Goal: Task Accomplishment & Management: Complete application form

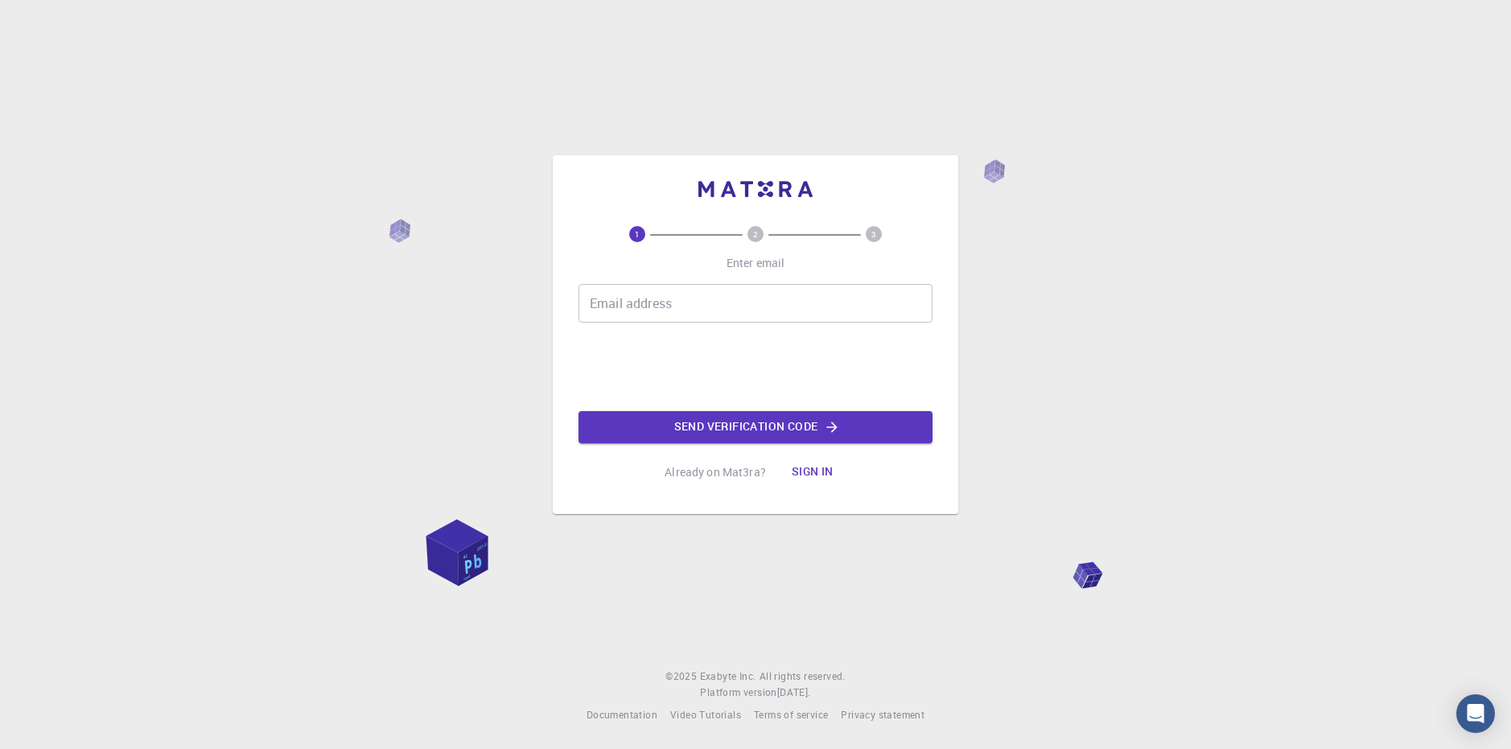
click at [794, 307] on input "Email address" at bounding box center [756, 303] width 354 height 39
click at [709, 302] on input "Email address" at bounding box center [756, 303] width 354 height 39
type input "[EMAIL_ADDRESS][DOMAIN_NAME]"
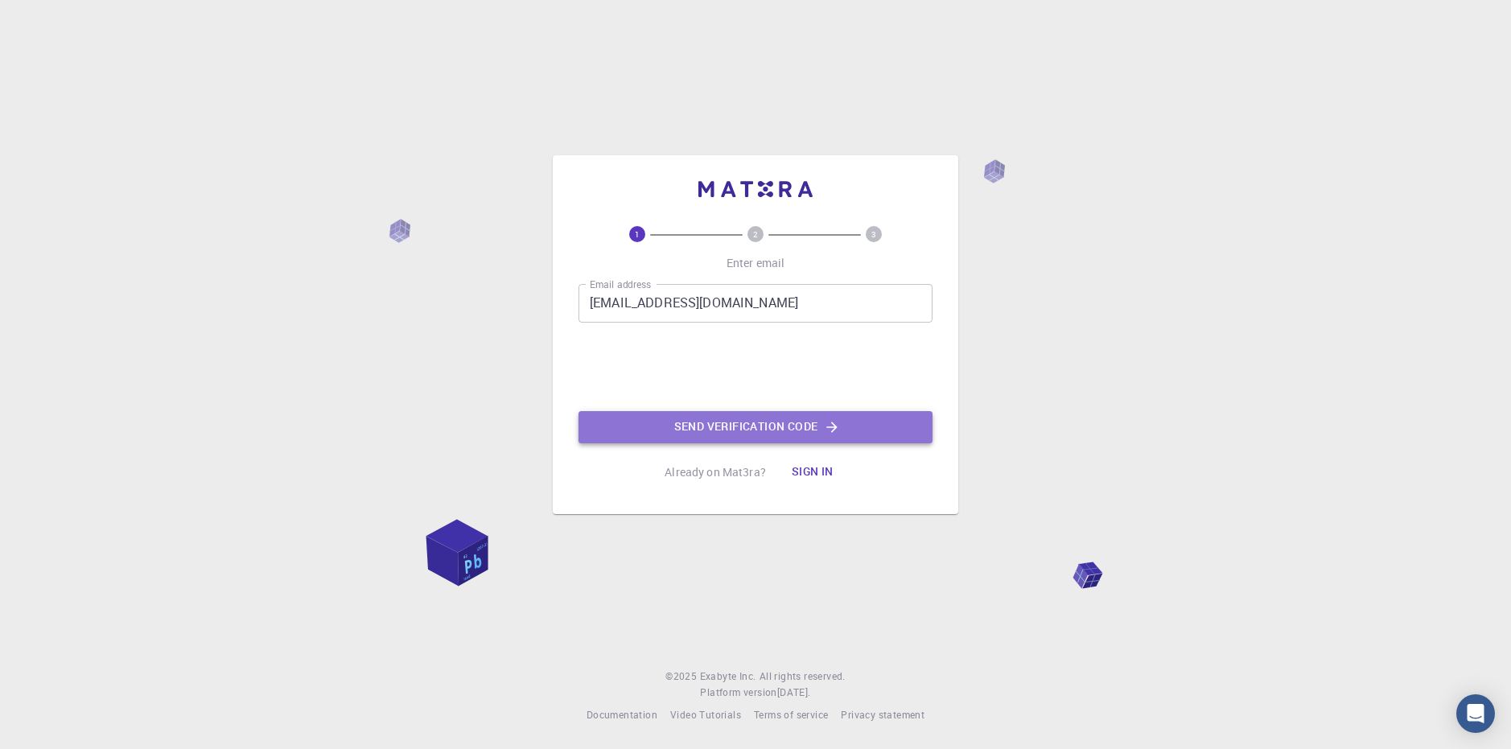
click at [644, 411] on button "Send verification code" at bounding box center [756, 427] width 354 height 32
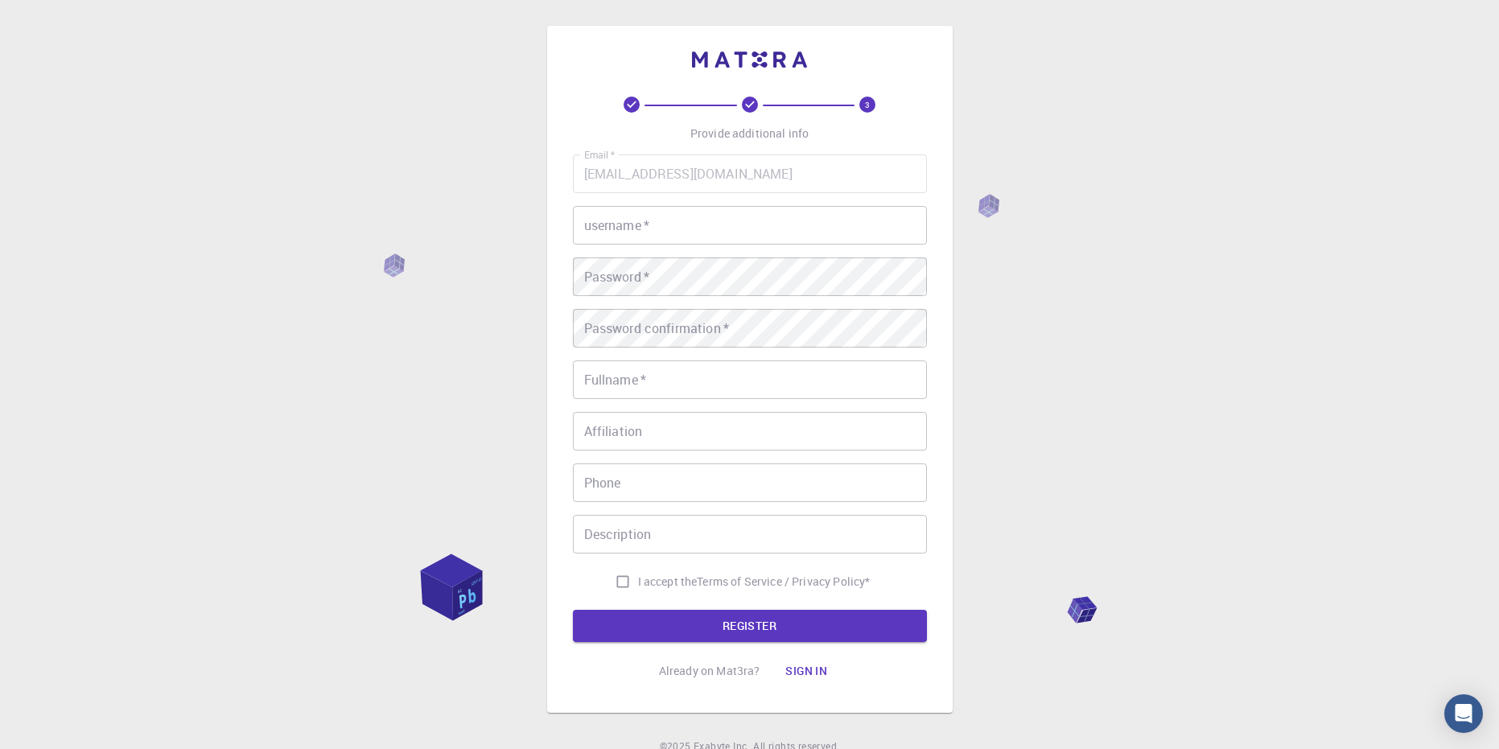
click at [750, 236] on input "username   *" at bounding box center [750, 225] width 354 height 39
click at [646, 546] on input "Description" at bounding box center [750, 534] width 354 height 39
click at [662, 389] on input "Fullname   *" at bounding box center [750, 380] width 354 height 39
click at [678, 233] on input "username   *" at bounding box center [750, 225] width 354 height 39
type input "Heromaru"
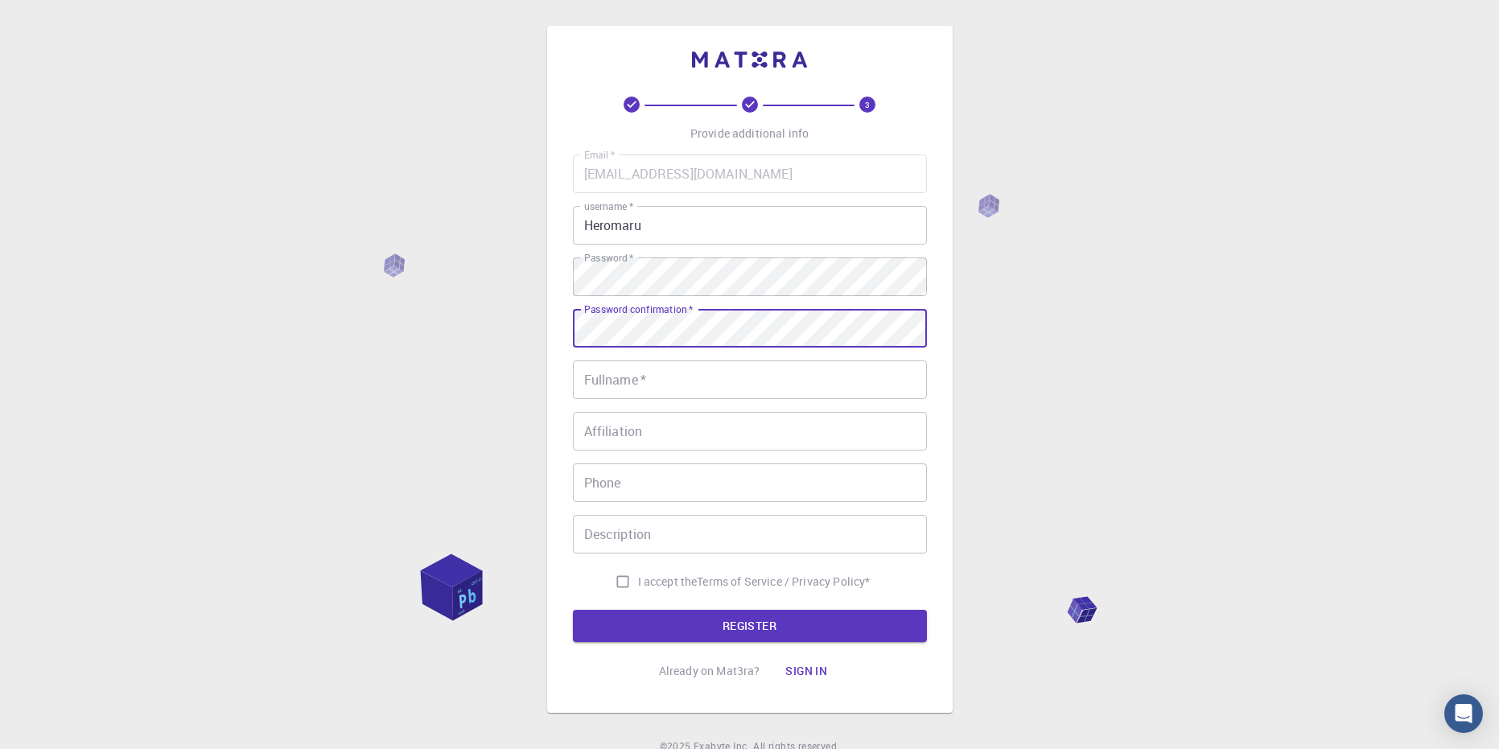
click at [633, 320] on div "Password confirmation   * Password confirmation   *" at bounding box center [750, 328] width 354 height 39
click at [629, 391] on input "Fullname   *" at bounding box center [750, 380] width 354 height 39
click at [653, 373] on input "Fullname   *" at bounding box center [750, 380] width 354 height 39
type input "[PERSON_NAME]"
click at [626, 579] on input "I accept the Terms of Service / Privacy Policy *" at bounding box center [623, 582] width 31 height 31
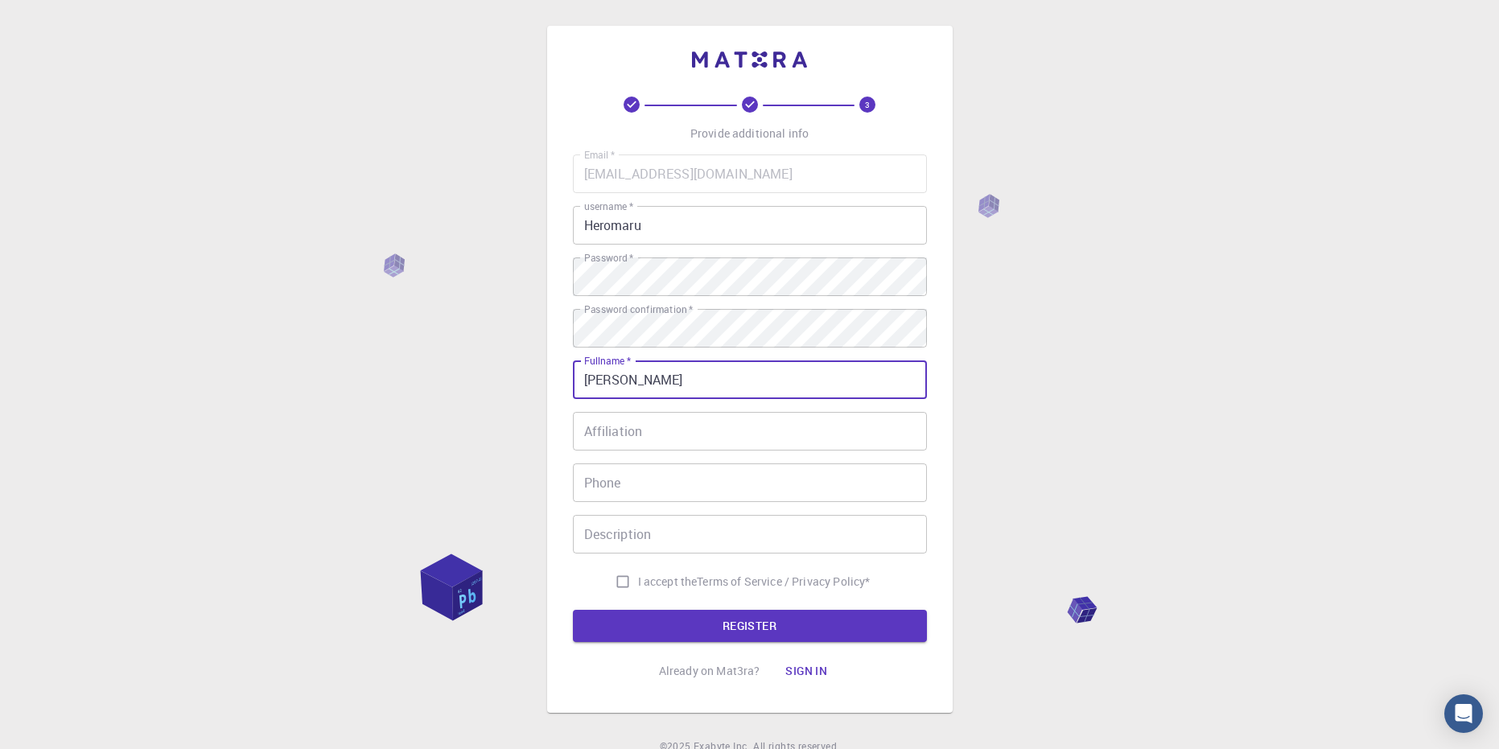
checkbox input "true"
click at [658, 625] on button "REGISTER" at bounding box center [750, 626] width 354 height 32
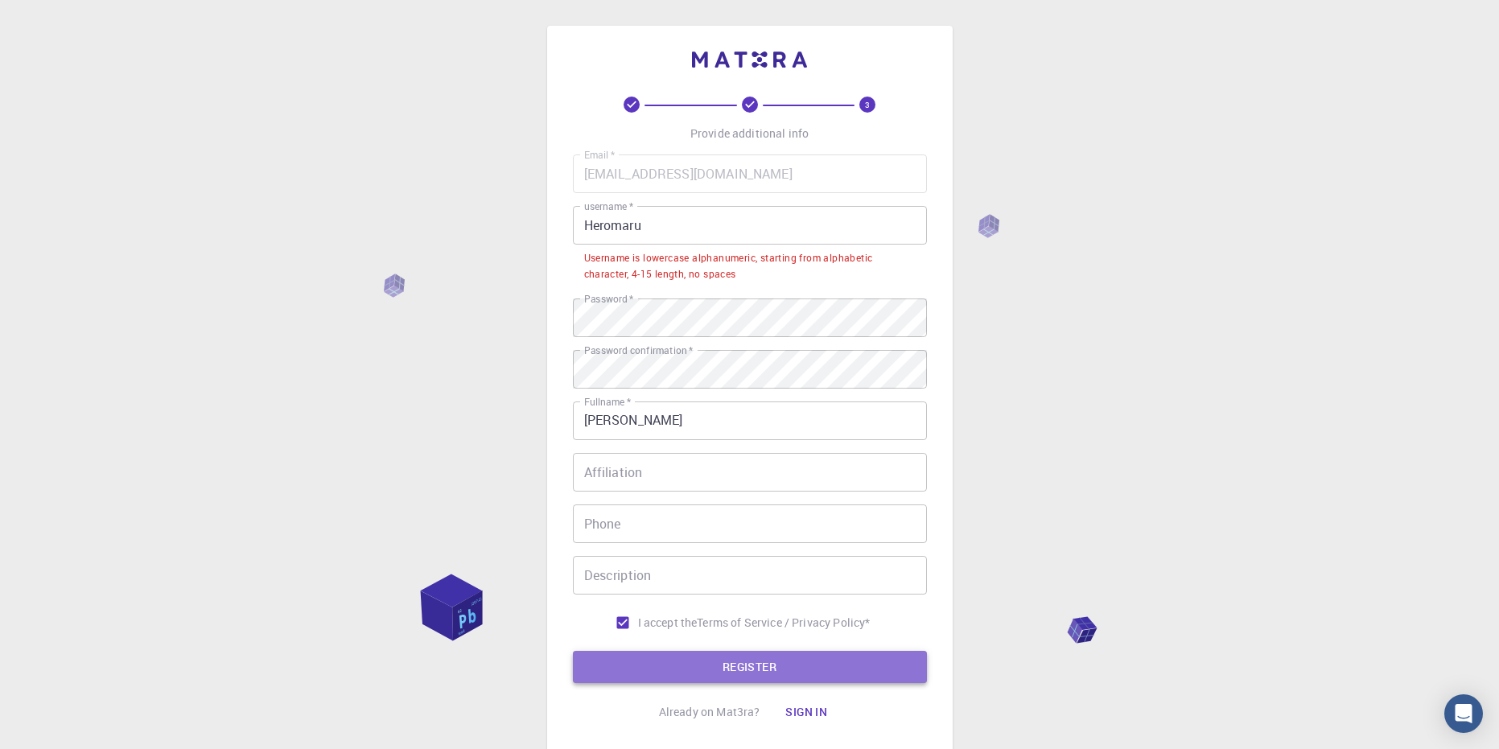
click at [711, 664] on button "REGISTER" at bounding box center [750, 667] width 354 height 32
click at [711, 667] on button "REGISTER" at bounding box center [750, 667] width 354 height 32
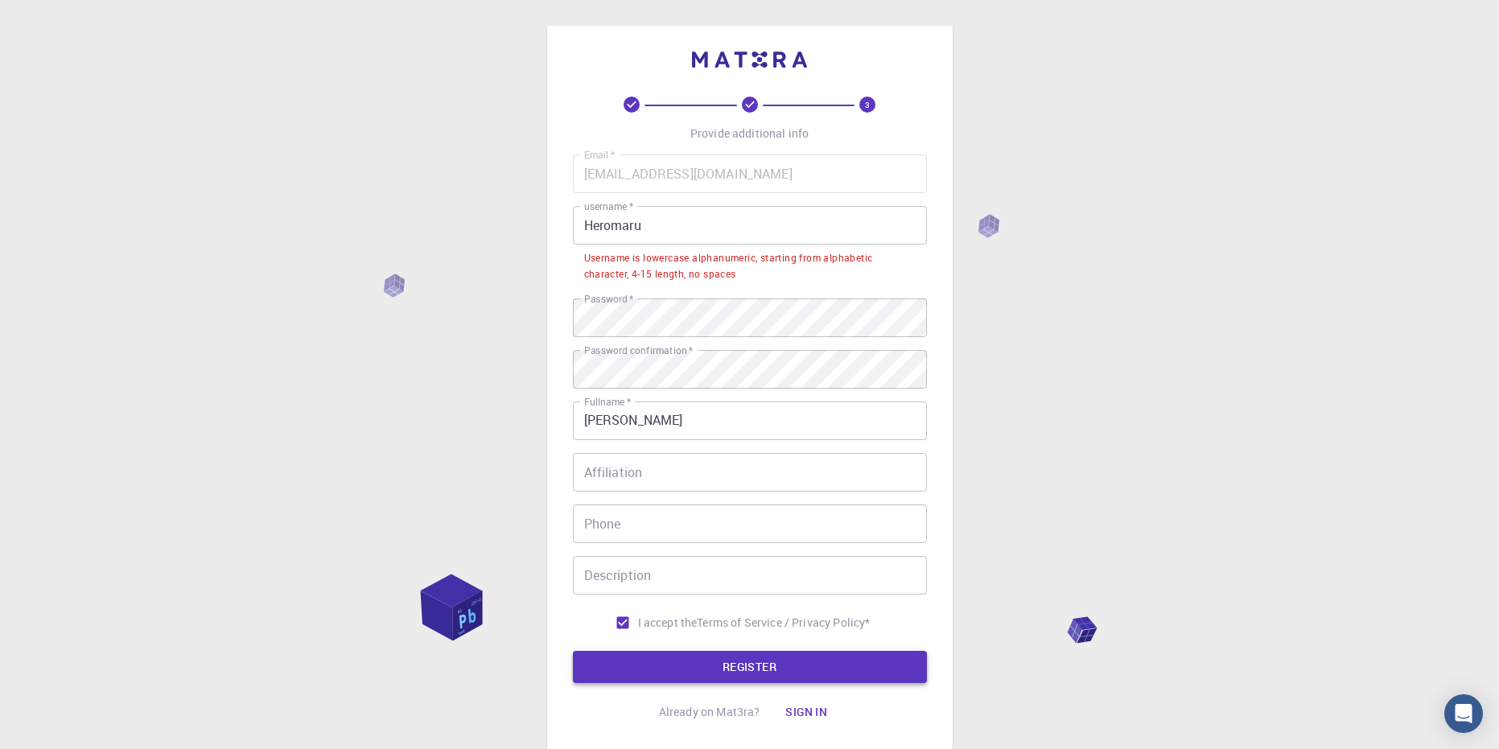
click at [711, 667] on button "REGISTER" at bounding box center [750, 667] width 354 height 32
click at [682, 223] on input "Heromaru" at bounding box center [750, 225] width 354 height 39
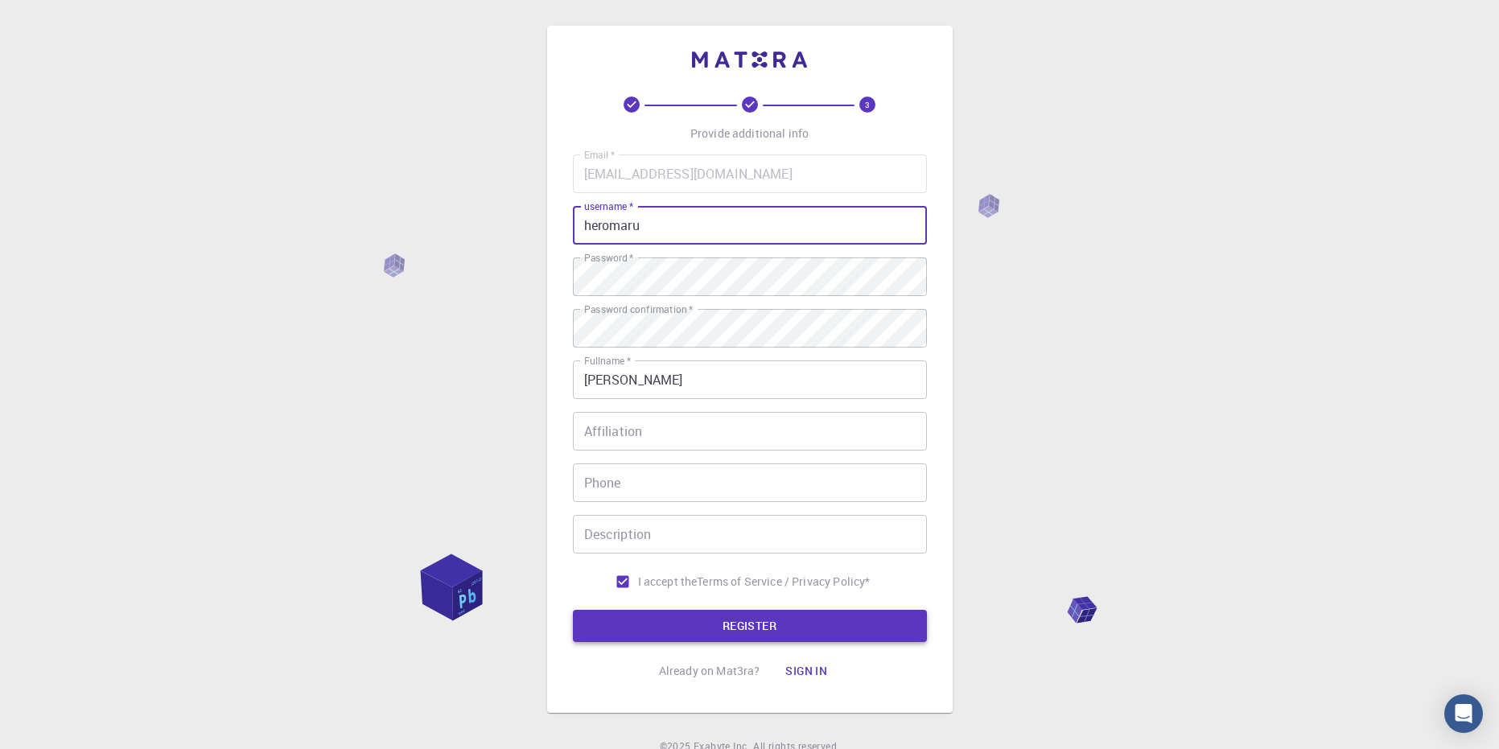
type input "heromaru"
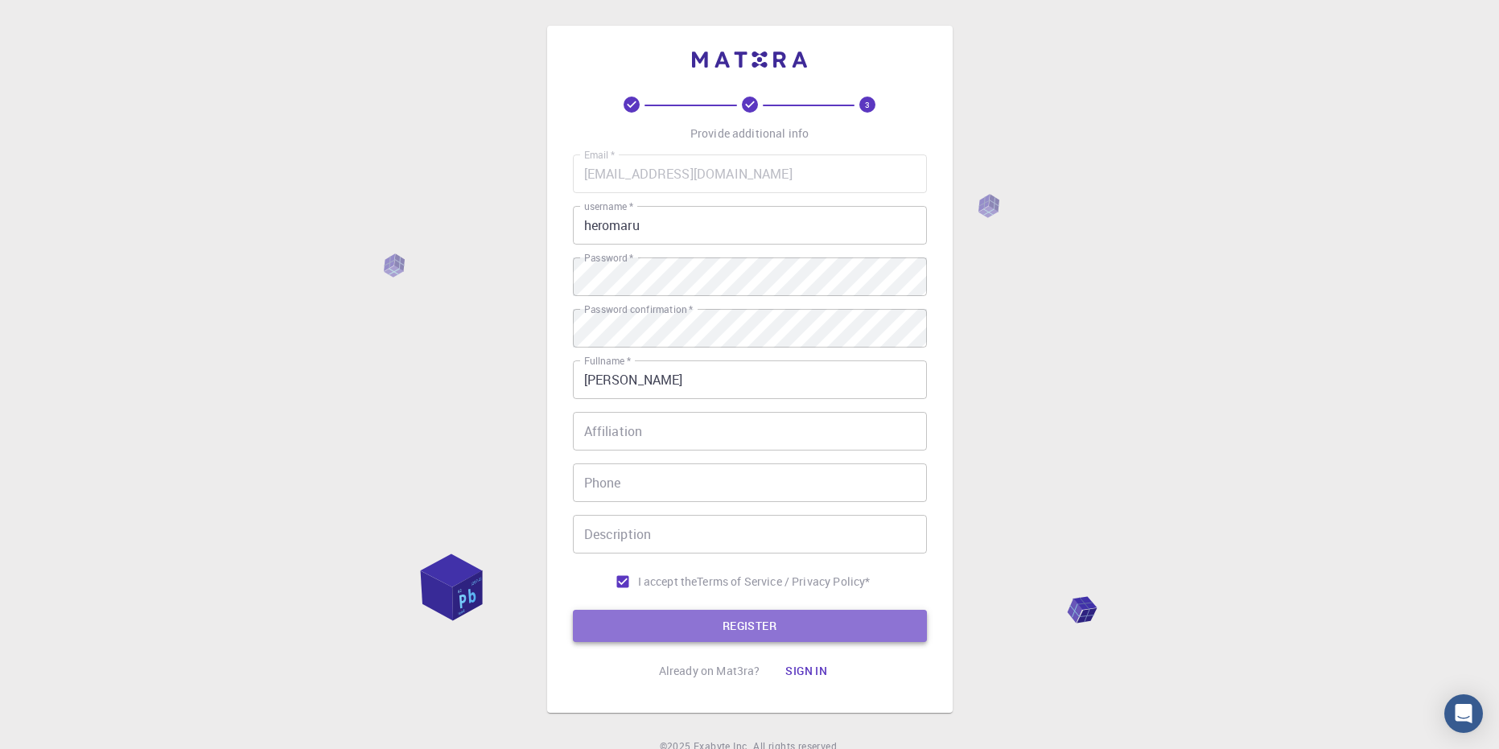
click at [694, 617] on button "REGISTER" at bounding box center [750, 626] width 354 height 32
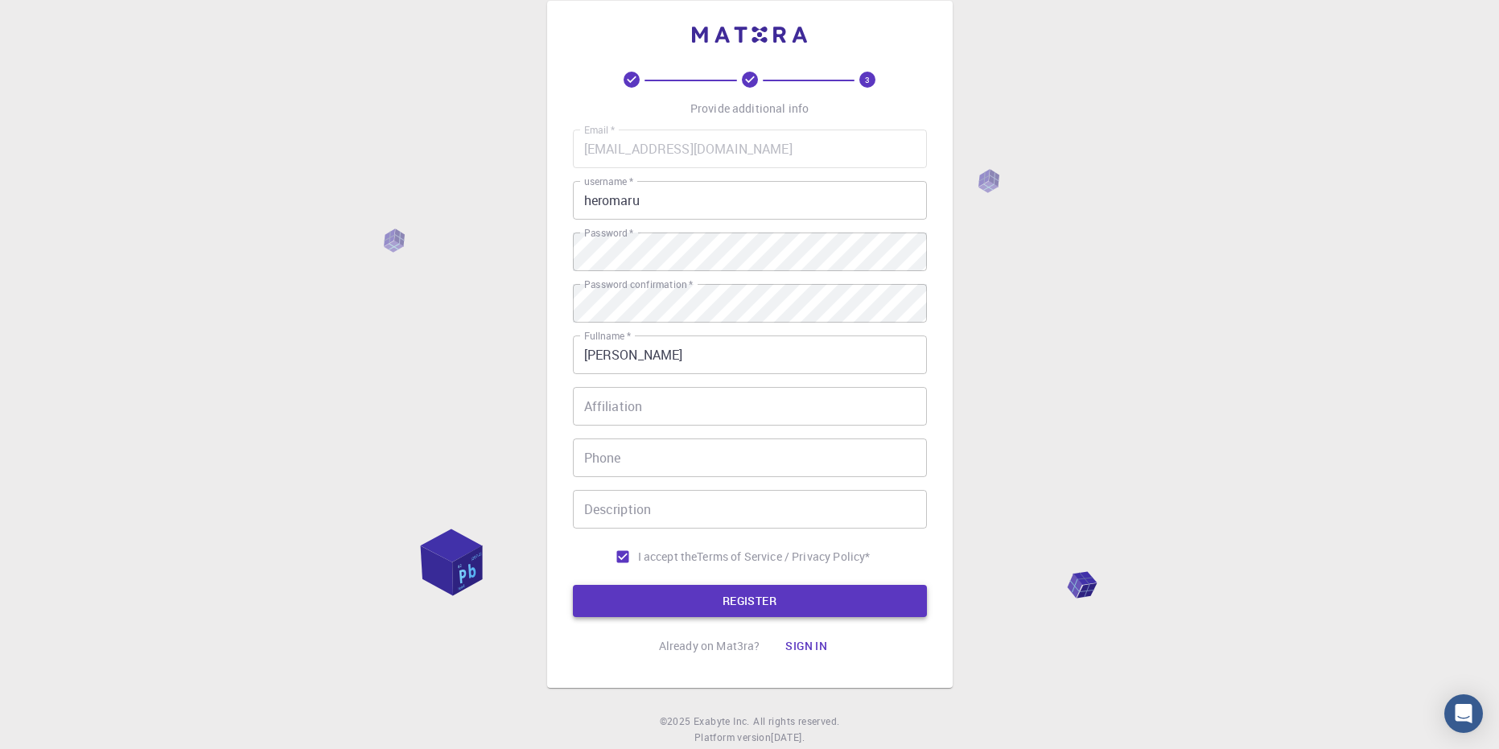
scroll to position [70, 0]
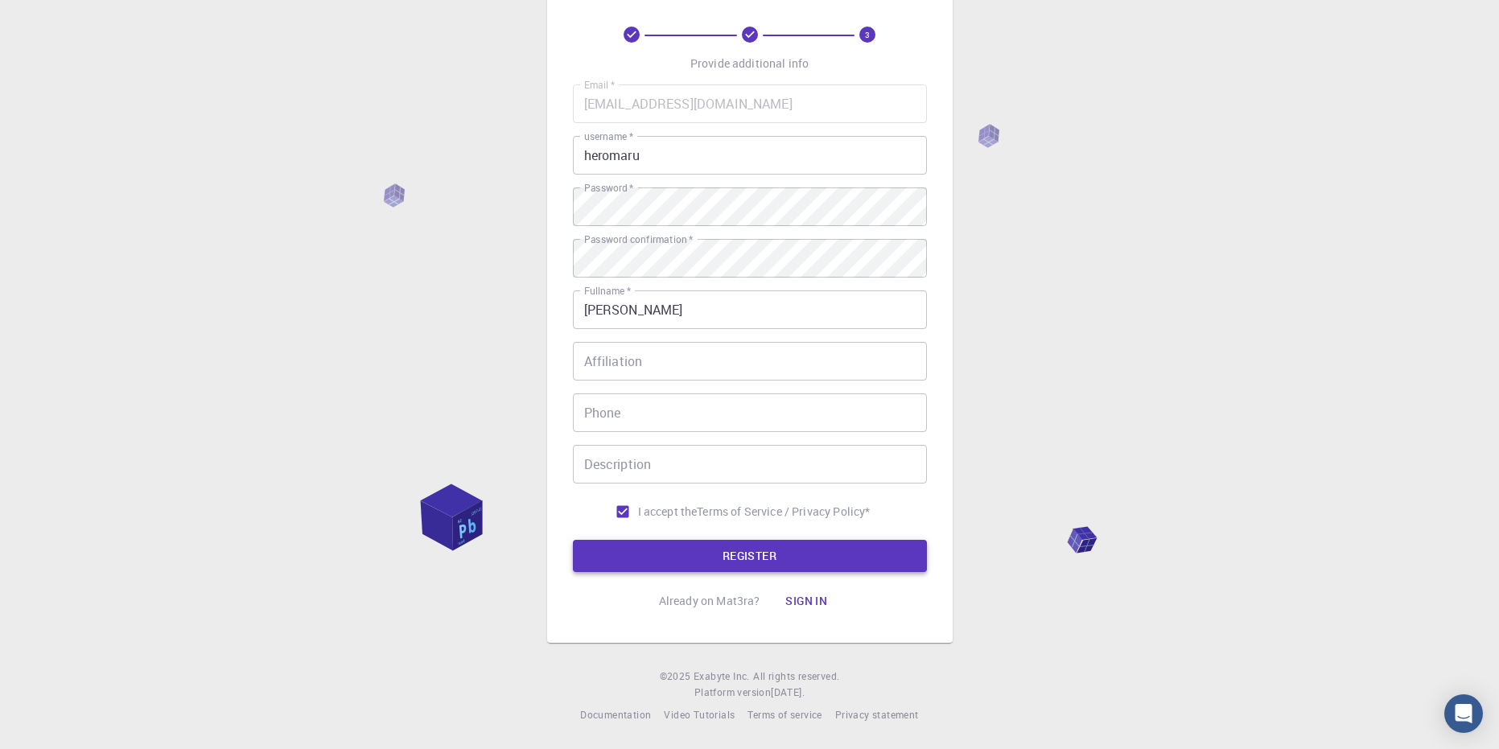
click at [730, 561] on button "REGISTER" at bounding box center [750, 556] width 354 height 32
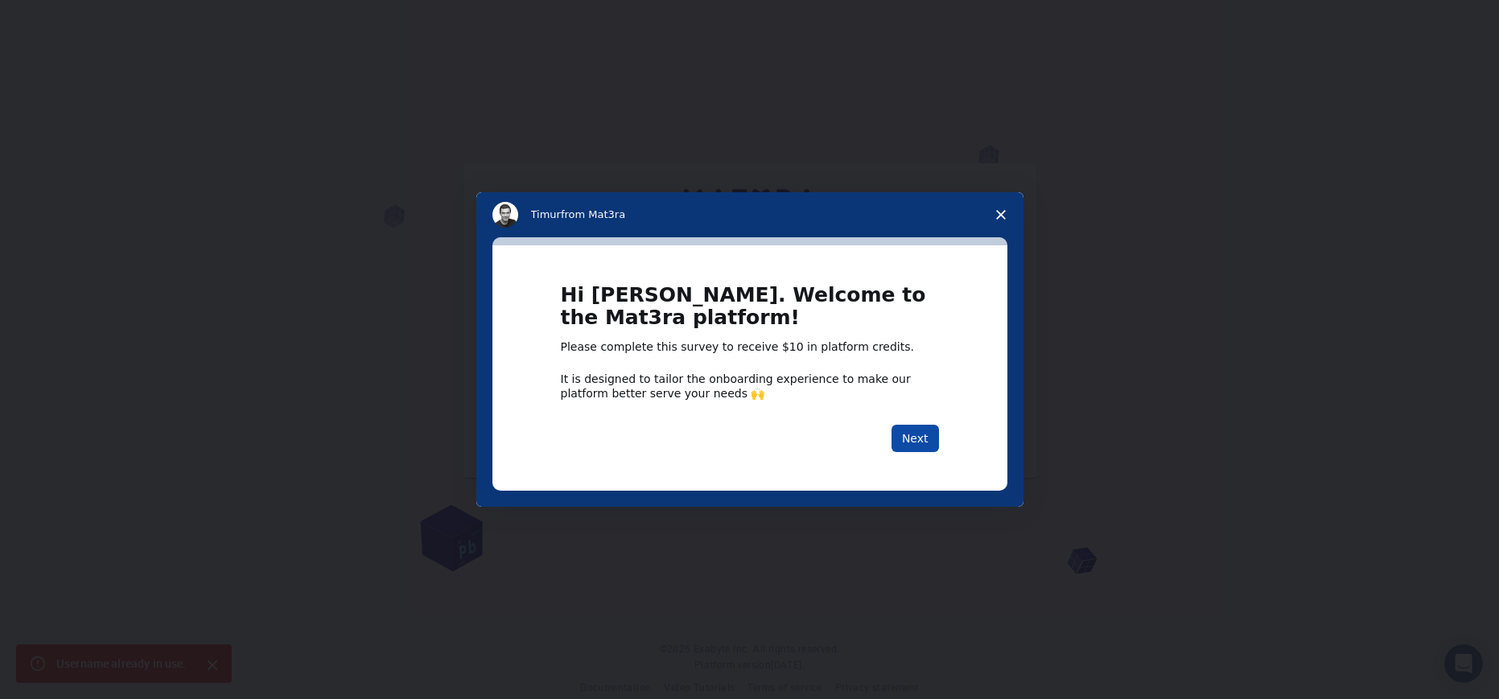
click at [934, 427] on button "Next" at bounding box center [915, 438] width 47 height 27
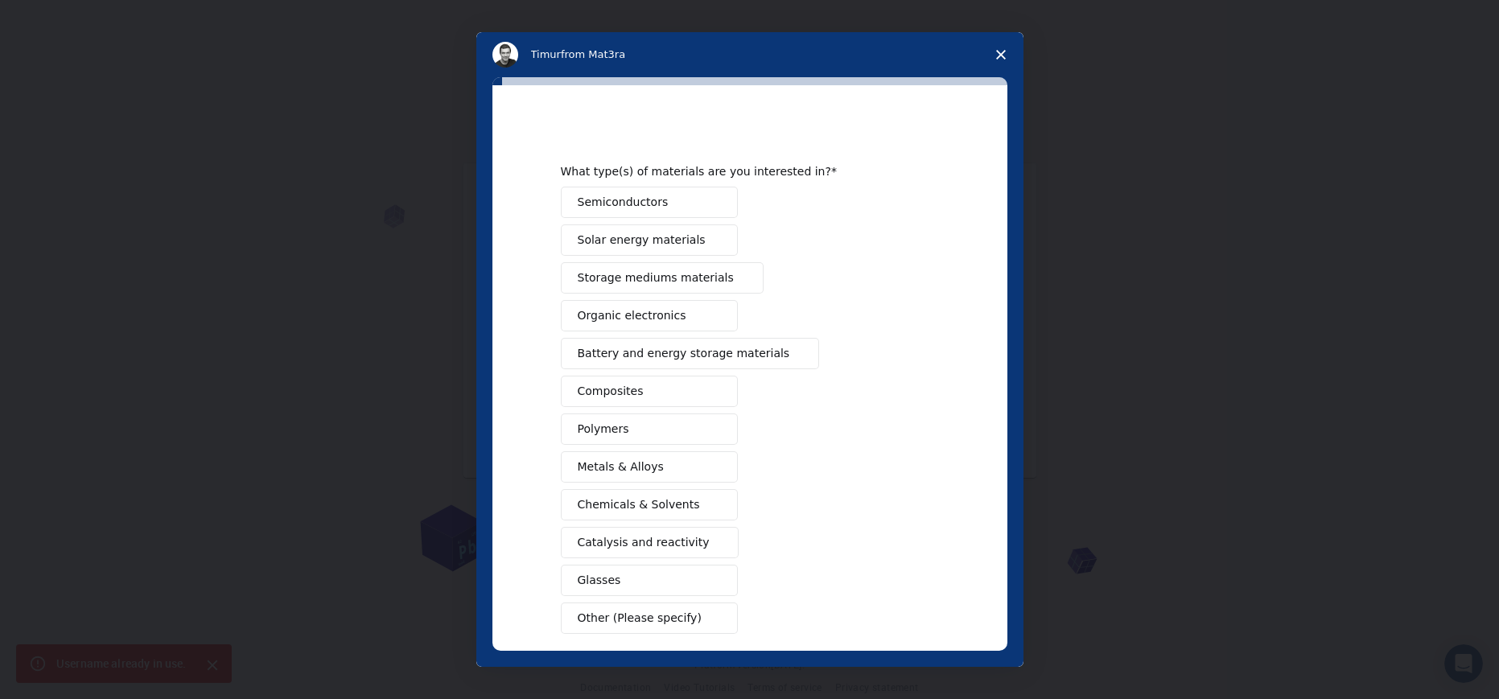
drag, startPoint x: 936, startPoint y: 427, endPoint x: 917, endPoint y: 438, distance: 22.0
click at [918, 438] on div "Semiconductors Solar energy materials Storage mediums materials Organic electro…" at bounding box center [750, 410] width 378 height 447
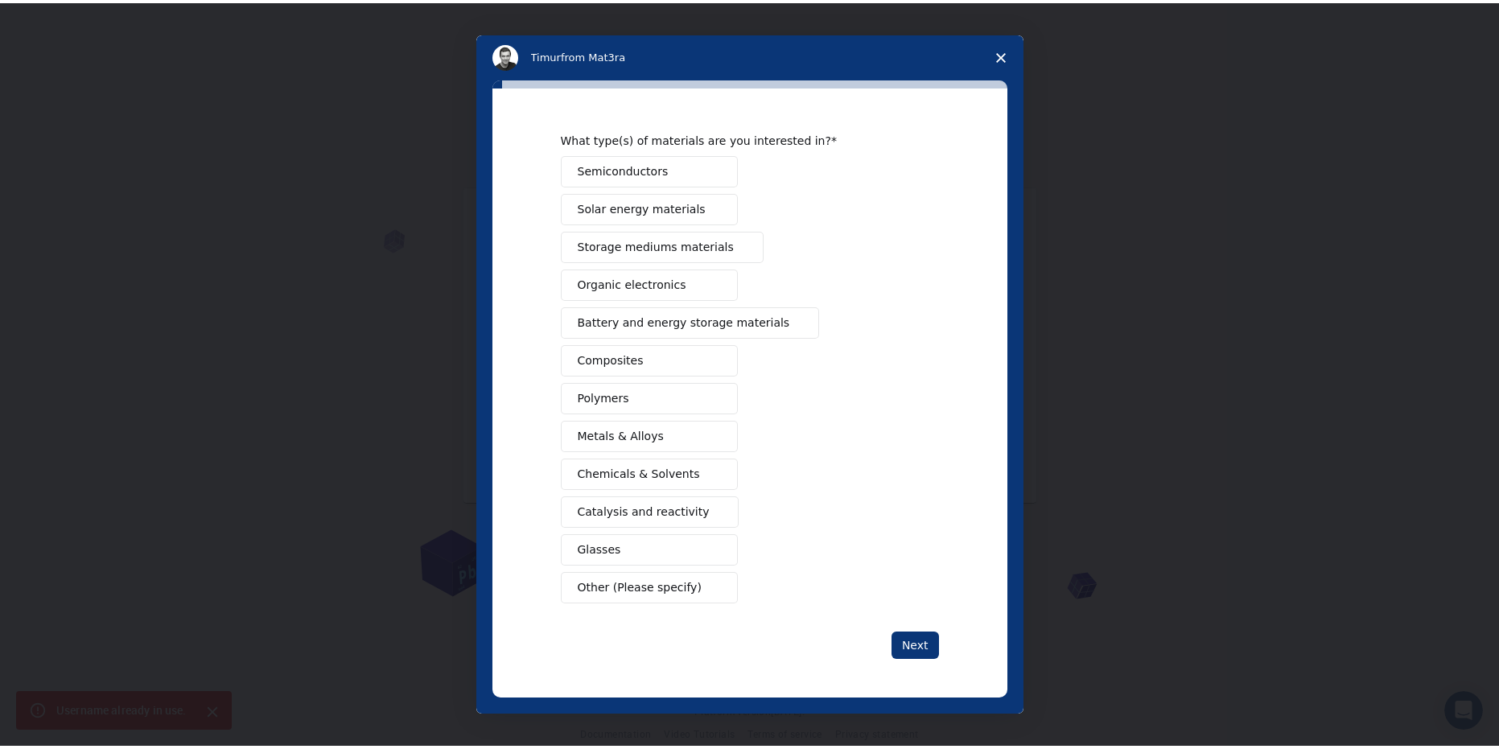
scroll to position [27, 0]
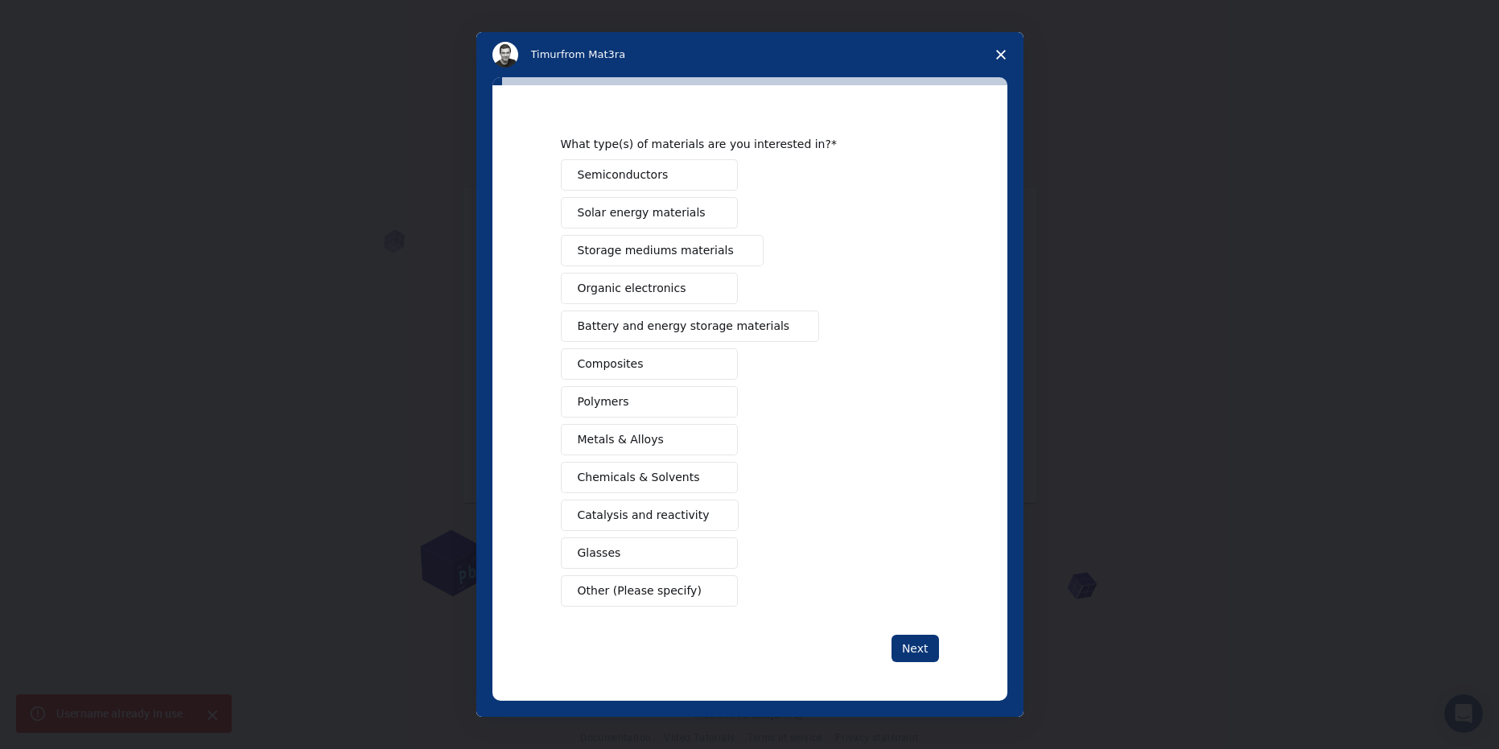
click at [625, 604] on button "Other (Please specify)" at bounding box center [649, 590] width 177 height 31
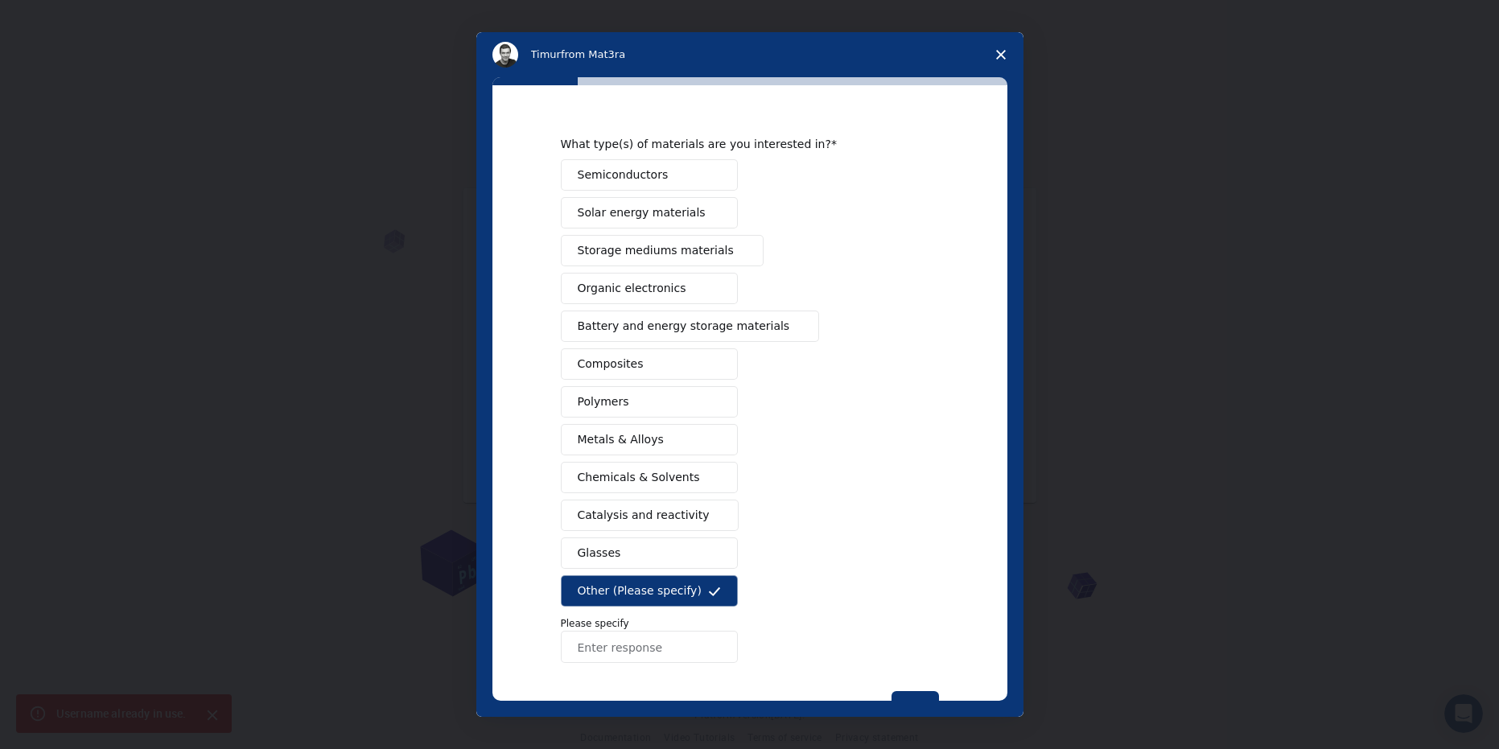
click at [625, 592] on span "Other (Please specify)" at bounding box center [640, 591] width 124 height 17
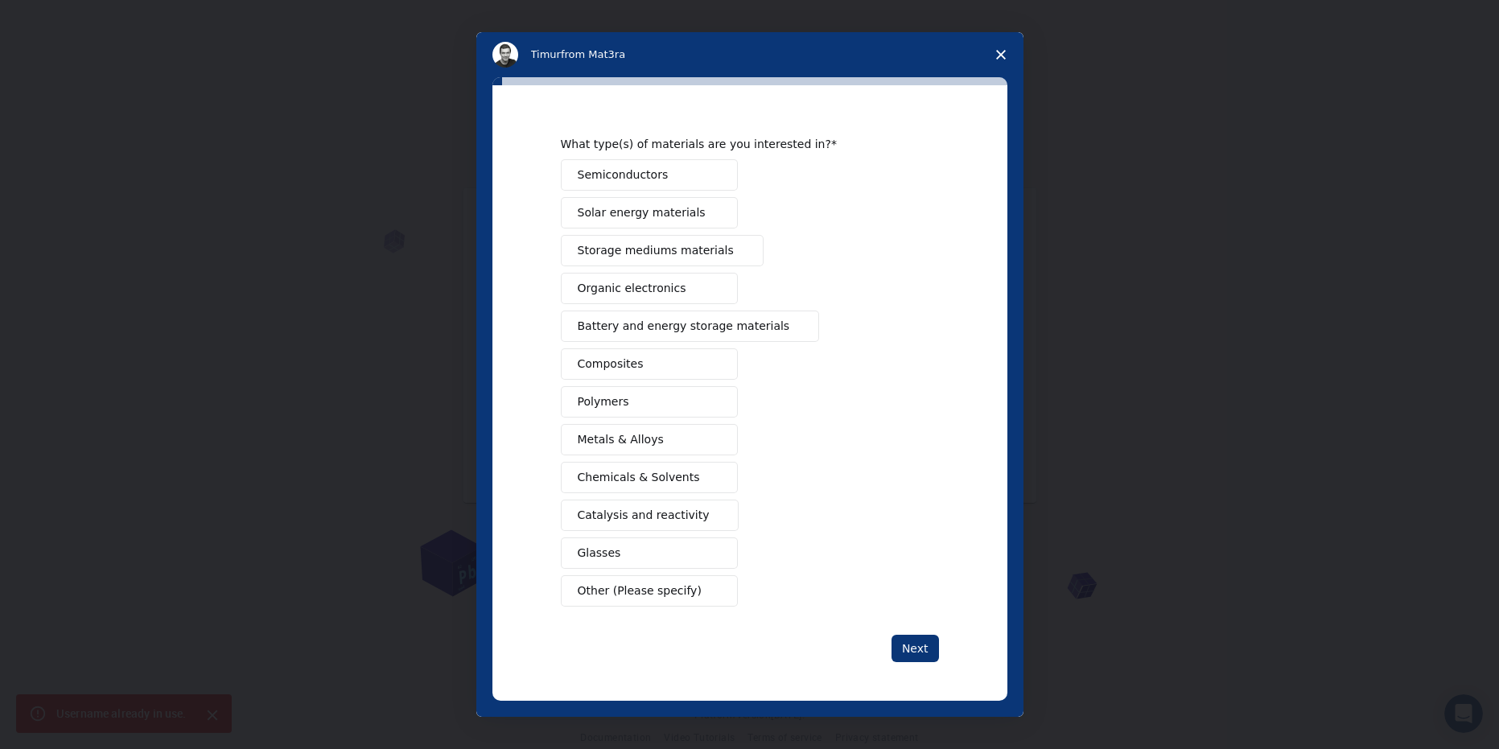
click at [1004, 56] on icon "Close survey" at bounding box center [1001, 55] width 10 height 10
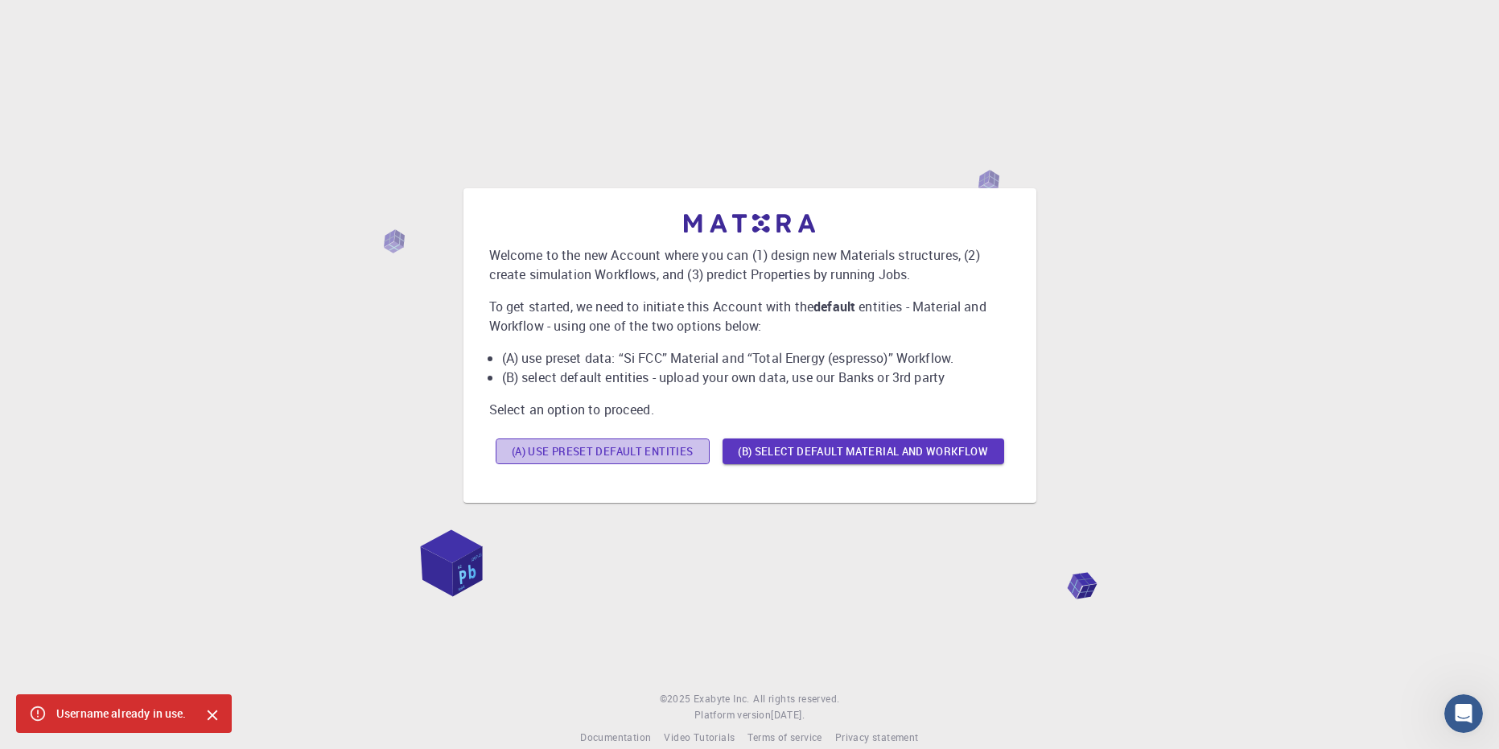
click at [662, 457] on button "(A) Use preset default entities" at bounding box center [603, 452] width 214 height 26
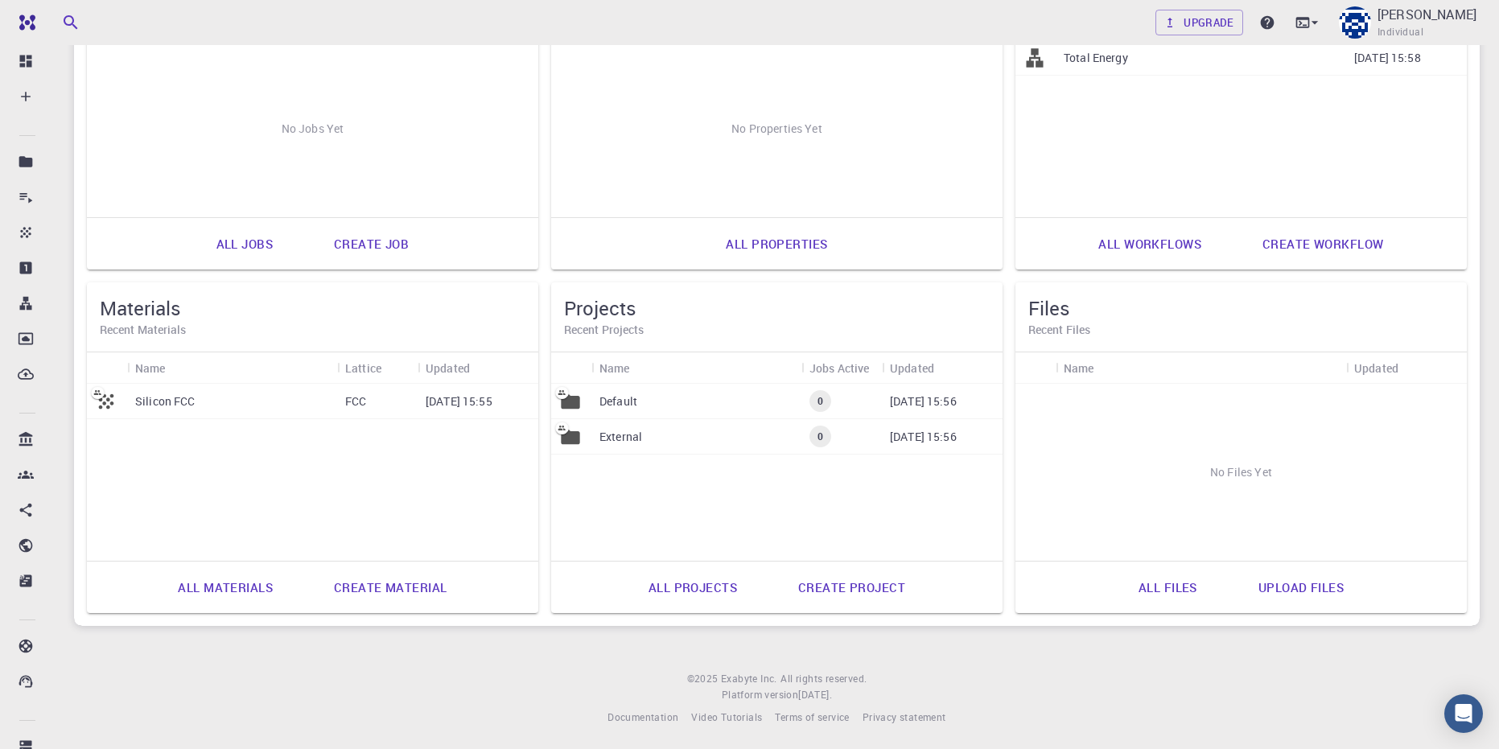
scroll to position [244, 0]
click at [851, 583] on link "Create project" at bounding box center [852, 585] width 142 height 39
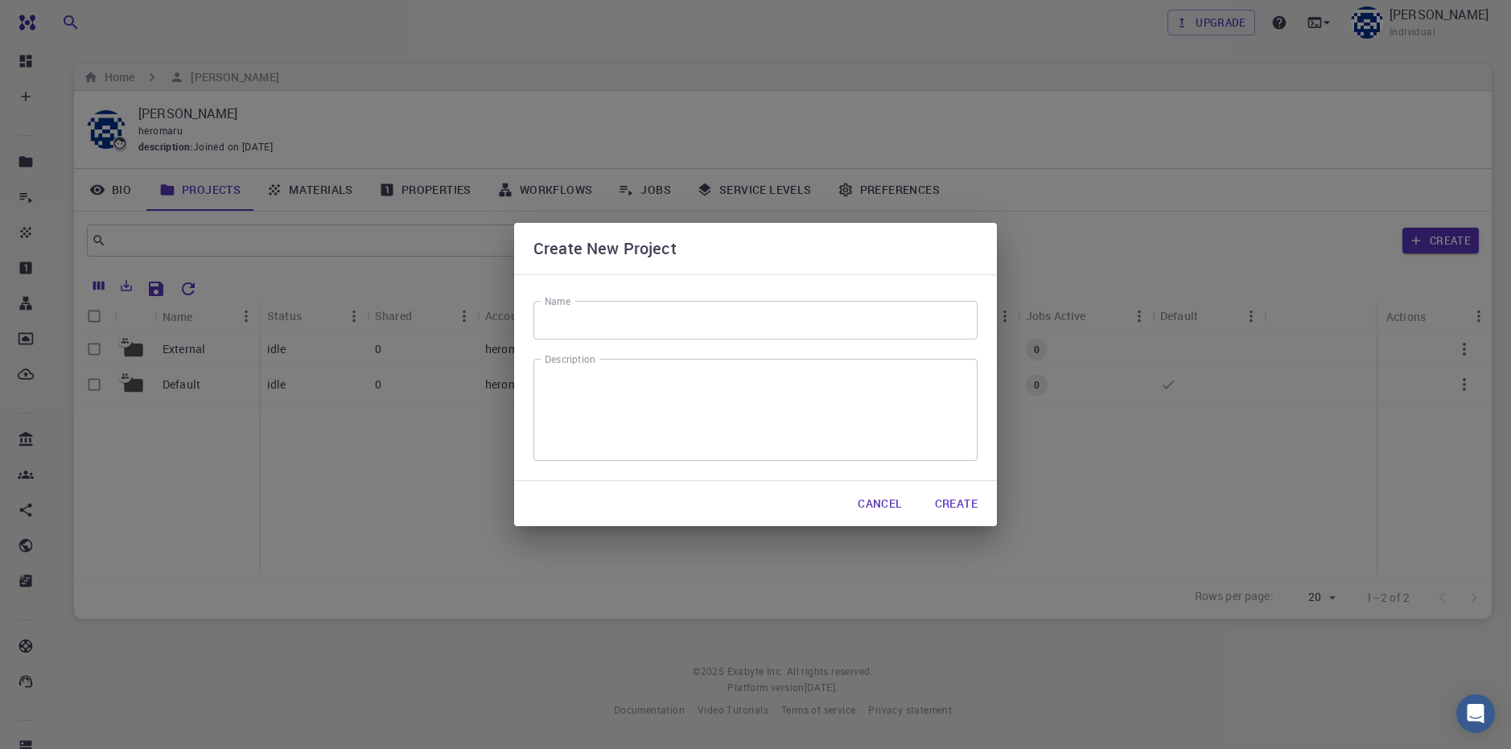
click at [937, 511] on button "Create" at bounding box center [956, 504] width 68 height 32
click at [683, 348] on p "/cluster-???-home/[PERSON_NAME]/[PERSON_NAME]-external" at bounding box center [694, 349] width 102 height 16
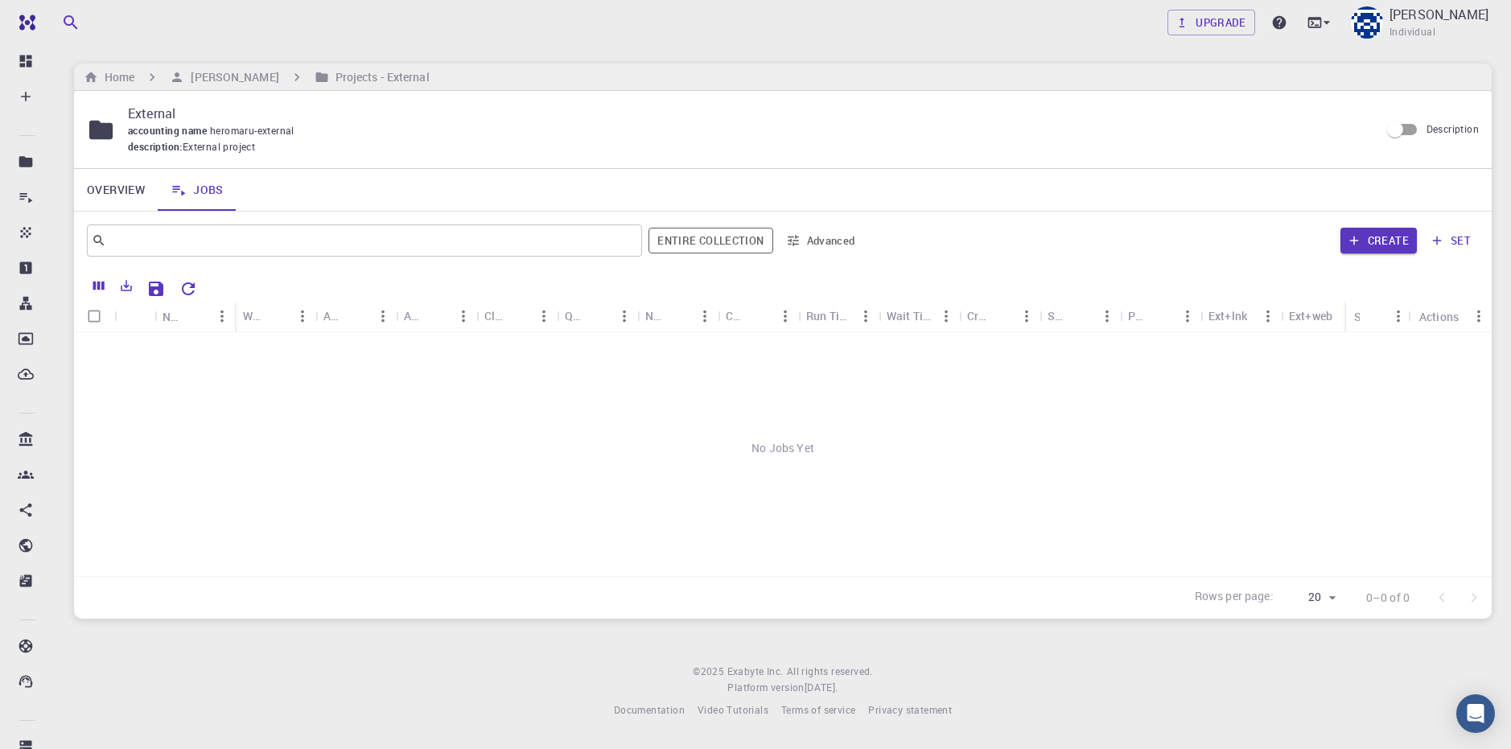
click at [814, 452] on div "No Jobs Yet" at bounding box center [783, 448] width 1418 height 232
drag, startPoint x: 801, startPoint y: 450, endPoint x: 752, endPoint y: 451, distance: 48.3
click at [752, 451] on div "No Jobs Yet" at bounding box center [783, 448] width 1418 height 232
click at [1046, 390] on div "No Jobs Yet" at bounding box center [783, 448] width 1418 height 232
click at [1355, 253] on button "Create" at bounding box center [1379, 241] width 76 height 26
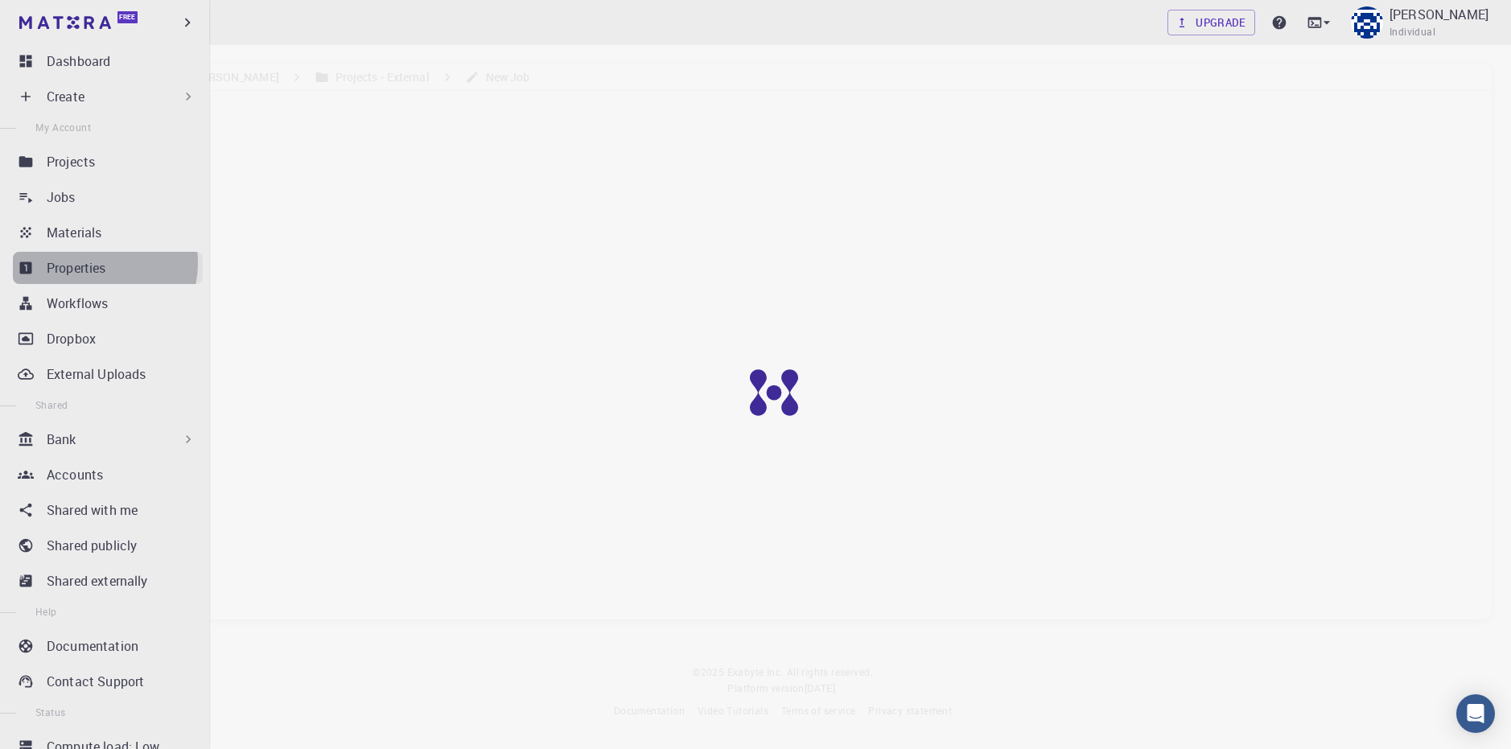
click at [94, 263] on p "Properties" at bounding box center [77, 267] width 60 height 19
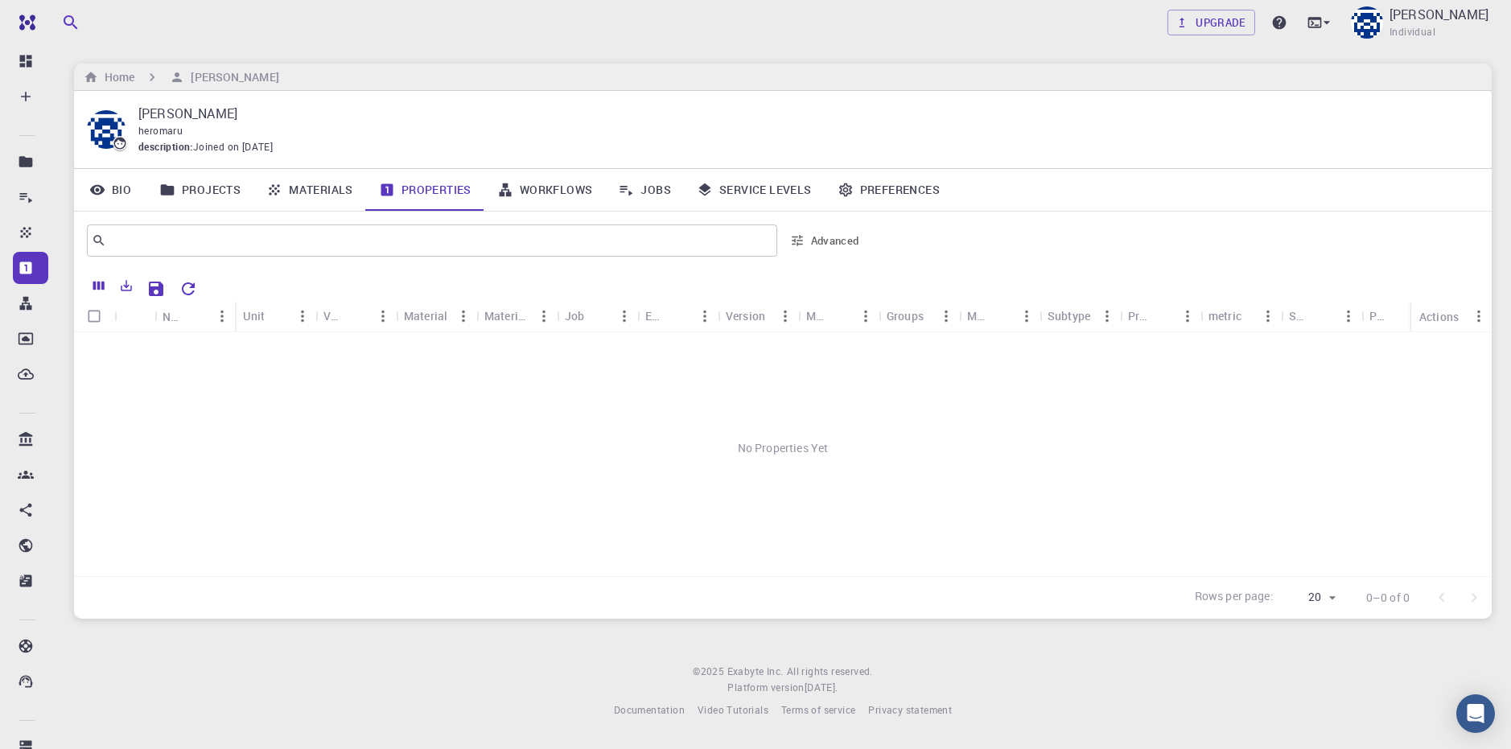
drag, startPoint x: 407, startPoint y: 412, endPoint x: 663, endPoint y: 472, distance: 262.9
click at [662, 472] on div "No Properties Yet" at bounding box center [783, 448] width 1418 height 232
